Goal: Find specific page/section: Find specific page/section

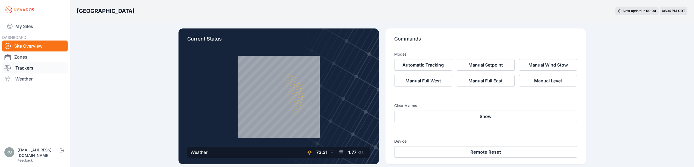
click at [17, 68] on link "Trackers" at bounding box center [34, 67] width 65 height 11
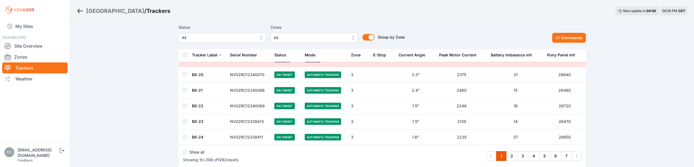
scroll to position [3116, 0]
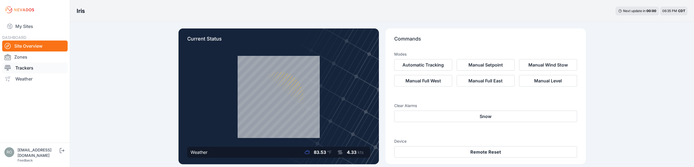
click at [20, 68] on link "Trackers" at bounding box center [34, 67] width 65 height 11
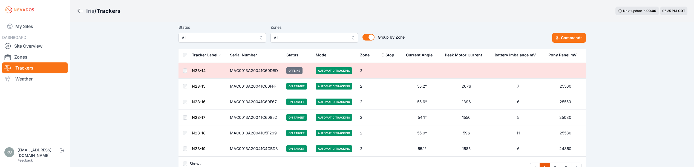
scroll to position [3105, 0]
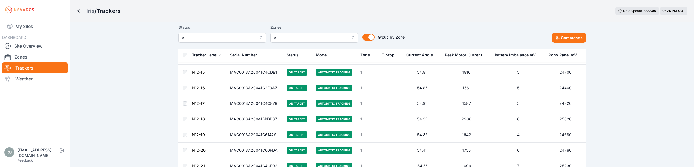
scroll to position [246, 0]
